Goal: Find specific page/section: Find specific page/section

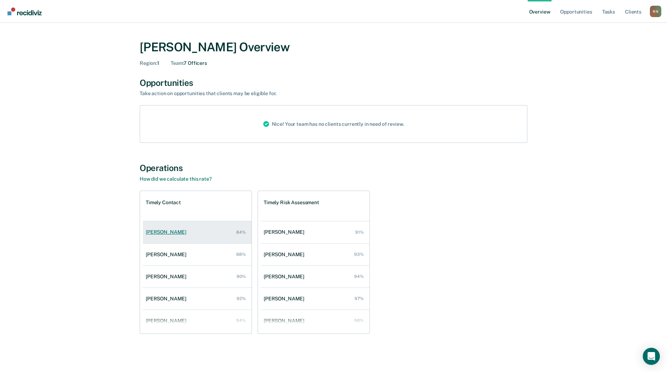
click at [167, 234] on div "[PERSON_NAME]" at bounding box center [167, 232] width 43 height 6
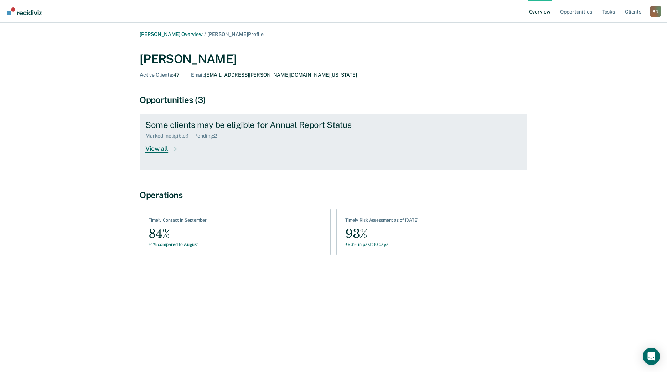
click at [162, 148] on div "View all" at bounding box center [165, 146] width 40 height 14
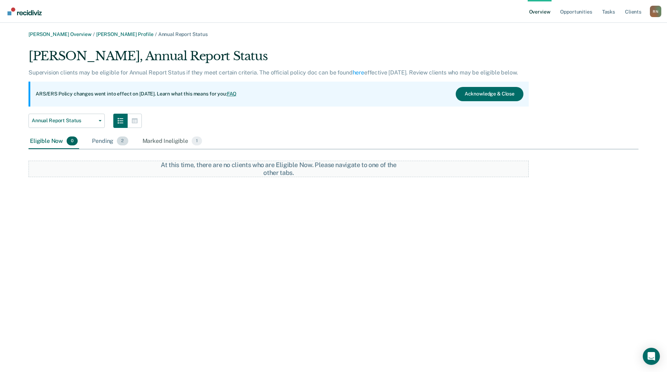
click at [105, 138] on div "Pending 2" at bounding box center [110, 142] width 39 height 16
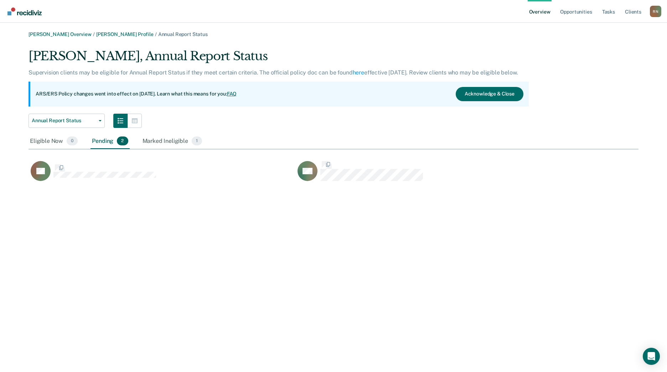
scroll to position [135, 605]
